Goal: Check status: Check status

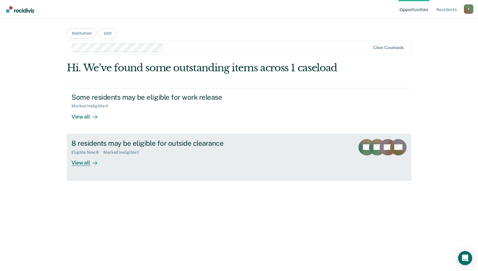
click at [110, 158] on div "8 residents may be eligible for outside clearance Eligible Now : 8 Marked Ineli…" at bounding box center [181, 152] width 220 height 27
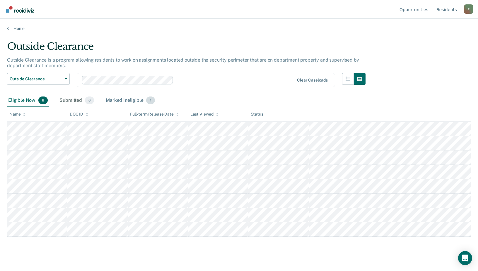
click at [108, 100] on div "Marked Ineligible 1" at bounding box center [131, 100] width 52 height 13
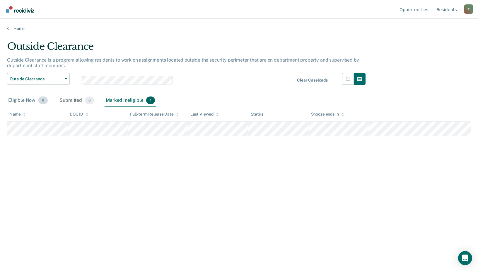
click at [29, 100] on div "Eligible Now 8" at bounding box center [28, 100] width 42 height 13
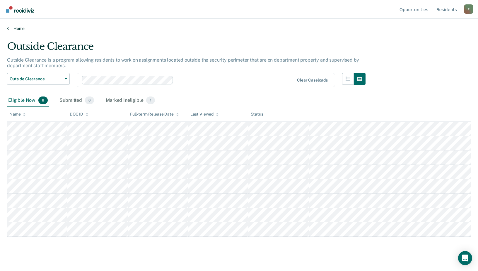
click at [10, 29] on link "Home" at bounding box center [239, 28] width 464 height 5
click at [16, 28] on link "Home" at bounding box center [239, 28] width 464 height 5
